Goal: Information Seeking & Learning: Learn about a topic

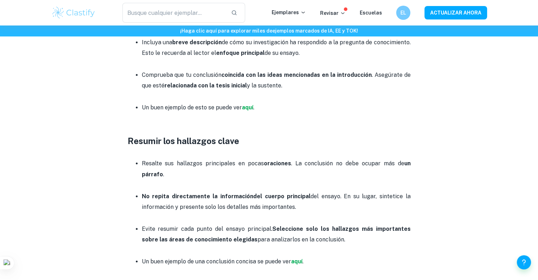
scroll to position [410, 0]
click at [190, 184] on p at bounding box center [276, 185] width 269 height 11
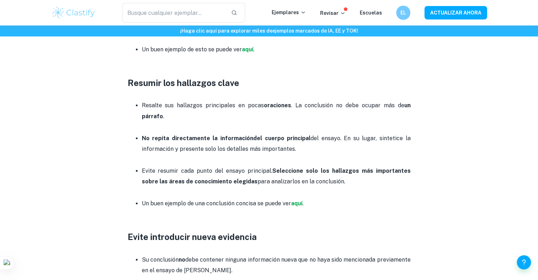
scroll to position [470, 0]
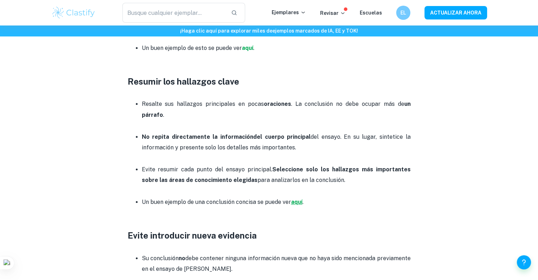
click at [293, 201] on font "aquí" at bounding box center [296, 201] width 11 height 7
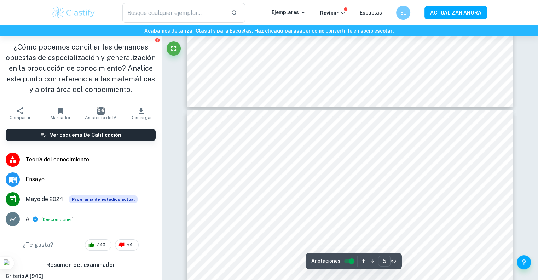
type input "6"
click at [336, 231] on div at bounding box center [349, 227] width 247 height 24
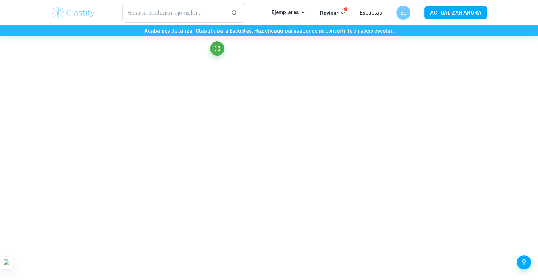
scroll to position [626, 0]
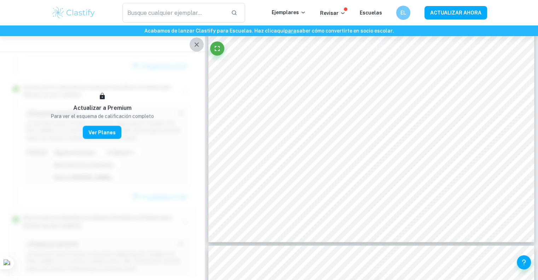
click at [195, 43] on icon "button" at bounding box center [196, 44] width 8 height 8
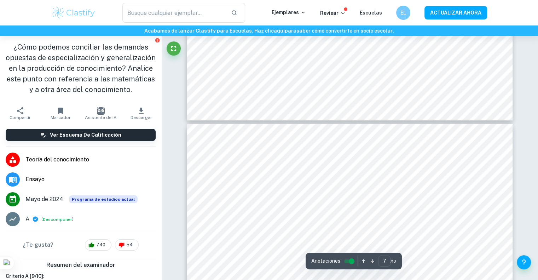
scroll to position [2701, 0]
type input "6"
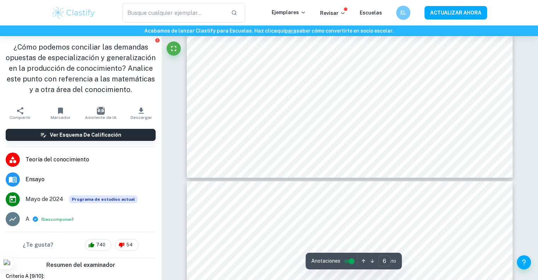
scroll to position [2646, 0]
